Goal: Information Seeking & Learning: Learn about a topic

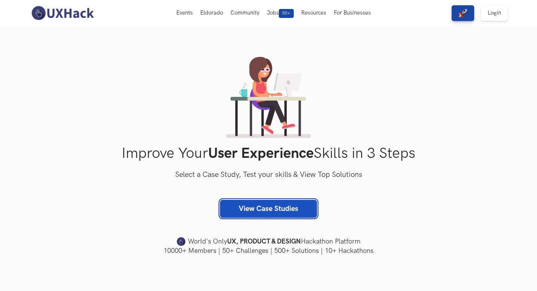
click at [224, 205] on link "View Case Studies" at bounding box center [268, 209] width 97 height 18
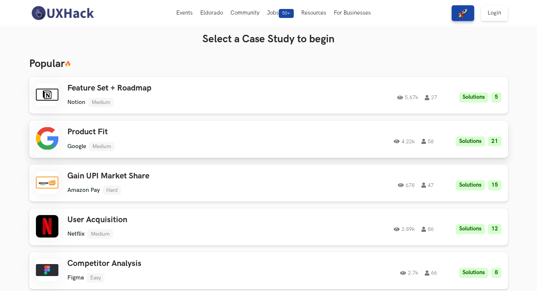
click at [205, 131] on h3 "Product Fit" at bounding box center [173, 132] width 212 height 10
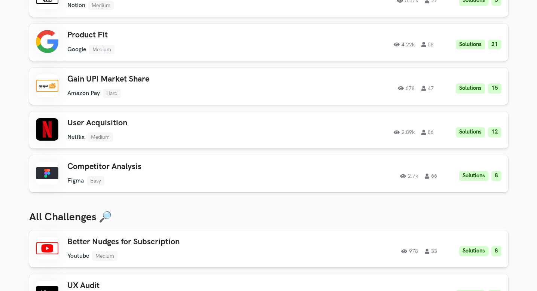
scroll to position [173, 0]
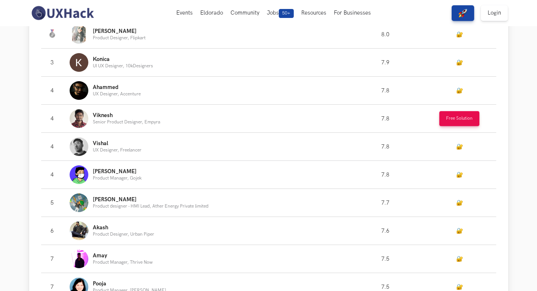
scroll to position [414, 0]
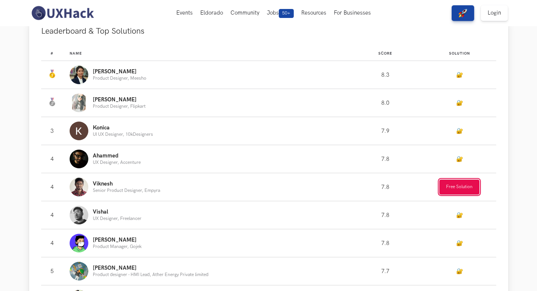
click at [467, 193] on button "Free Solution" at bounding box center [459, 187] width 40 height 15
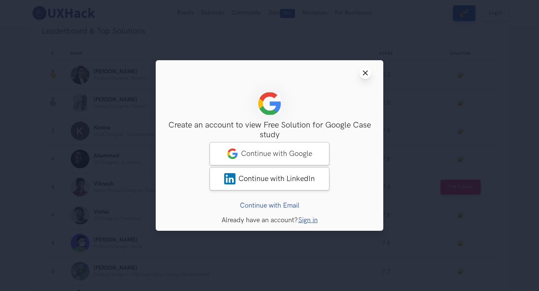
click at [367, 73] on icon "Close modal window" at bounding box center [365, 73] width 6 height 6
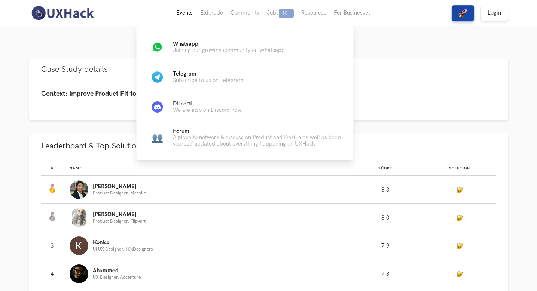
scroll to position [287, 0]
